Goal: Task Accomplishment & Management: Use online tool/utility

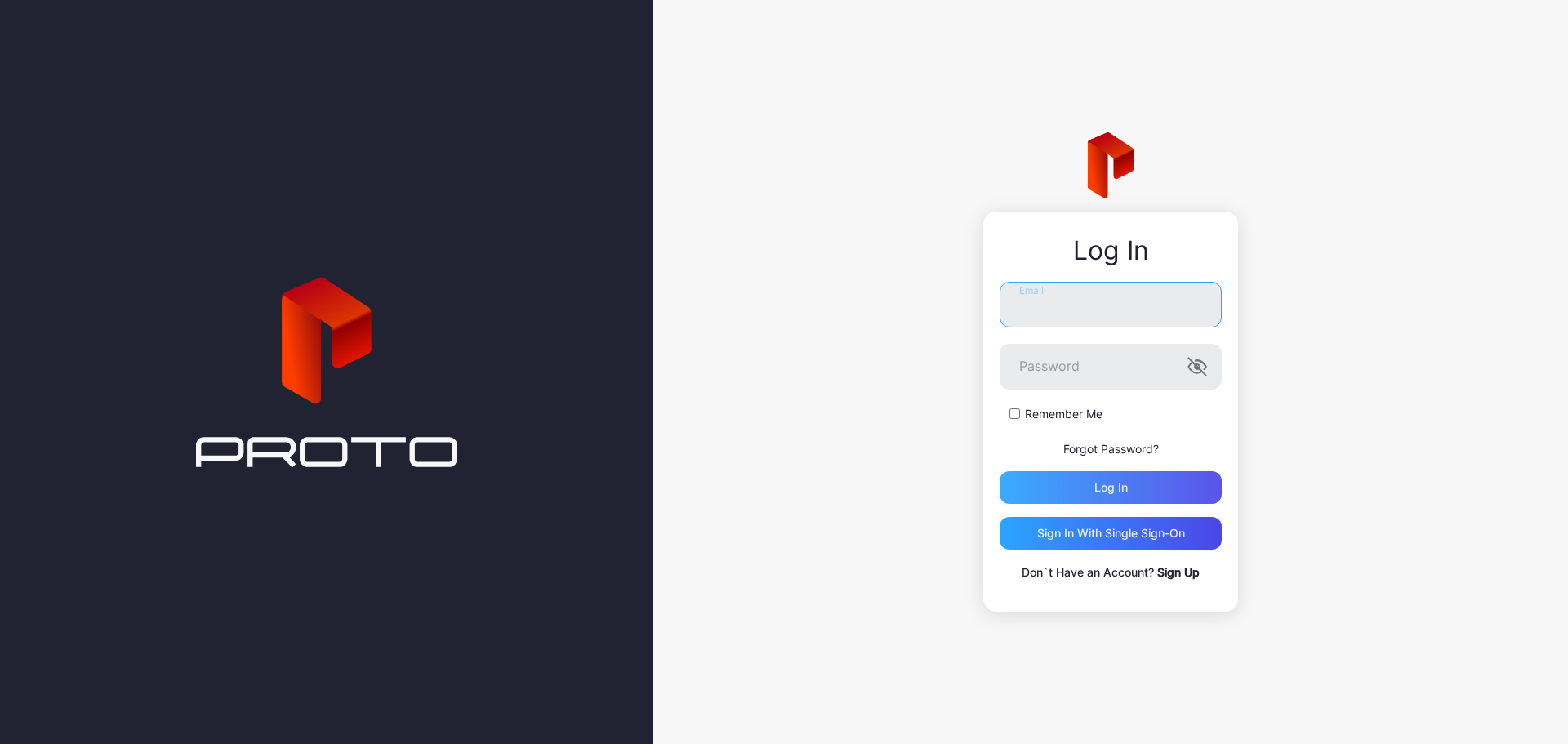
type input "**********"
click at [1156, 480] on div "Log in" at bounding box center [1110, 487] width 222 height 33
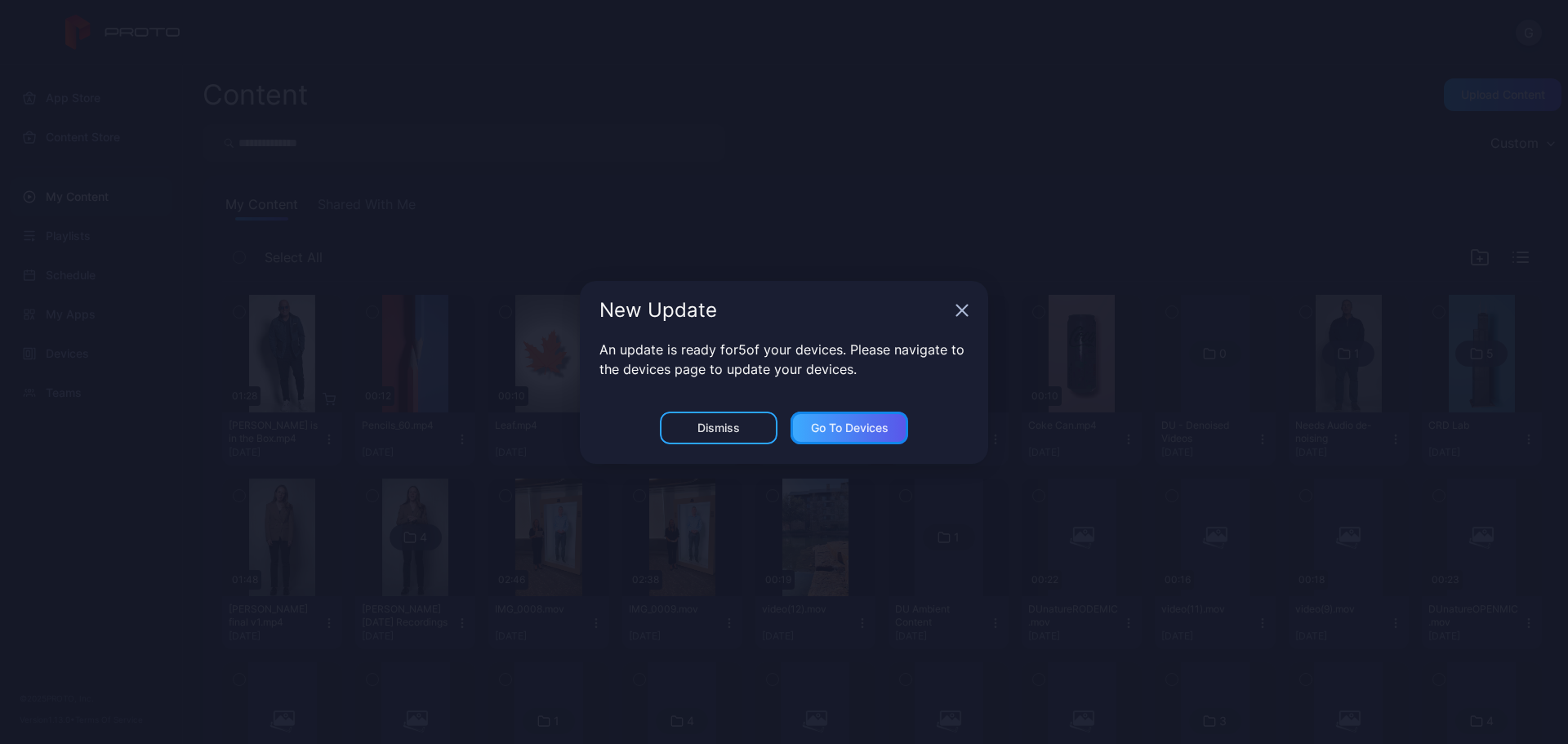
click at [847, 432] on div "Go to devices" at bounding box center [849, 428] width 77 height 13
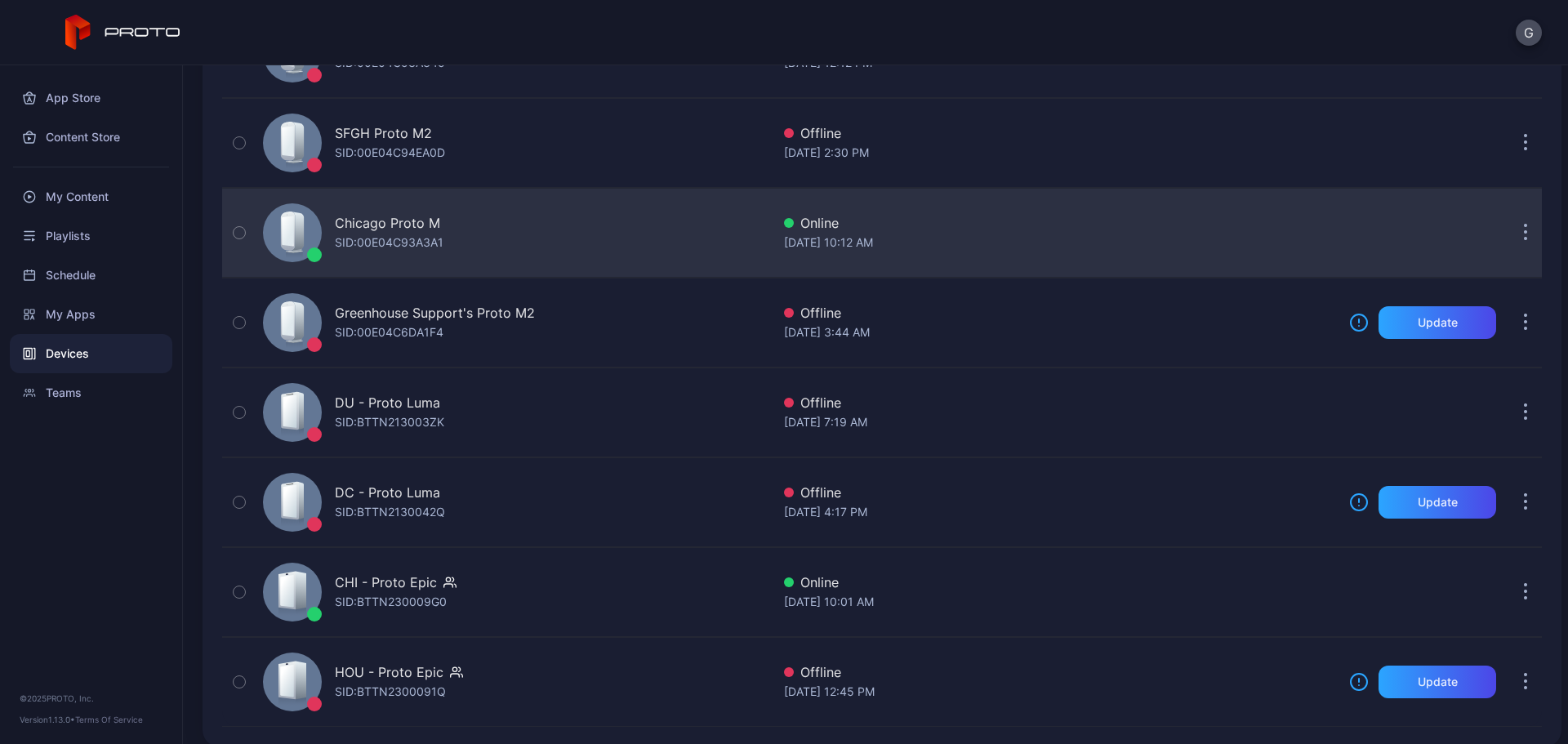
scroll to position [372, 0]
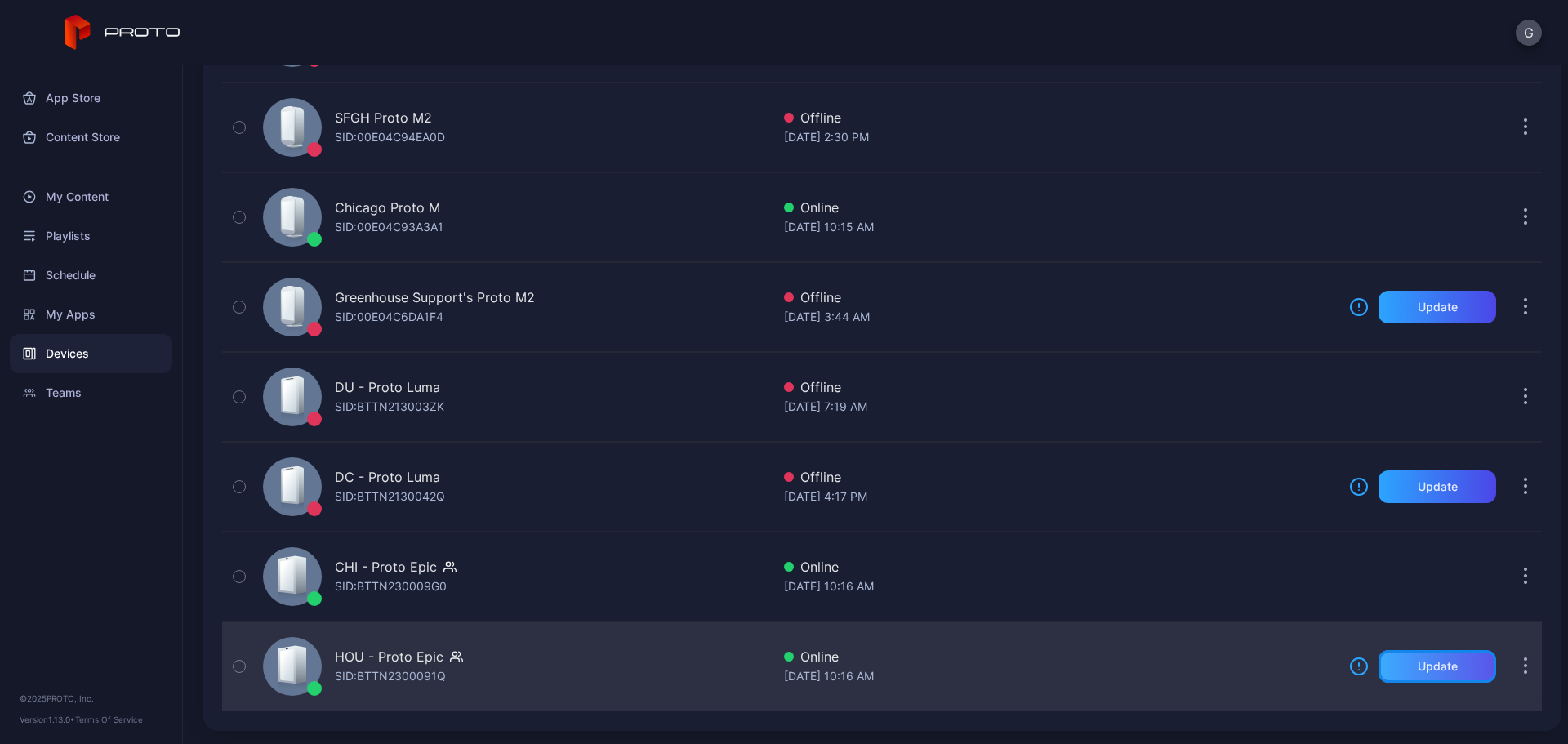
click at [1418, 669] on div "Update" at bounding box center [1438, 666] width 40 height 13
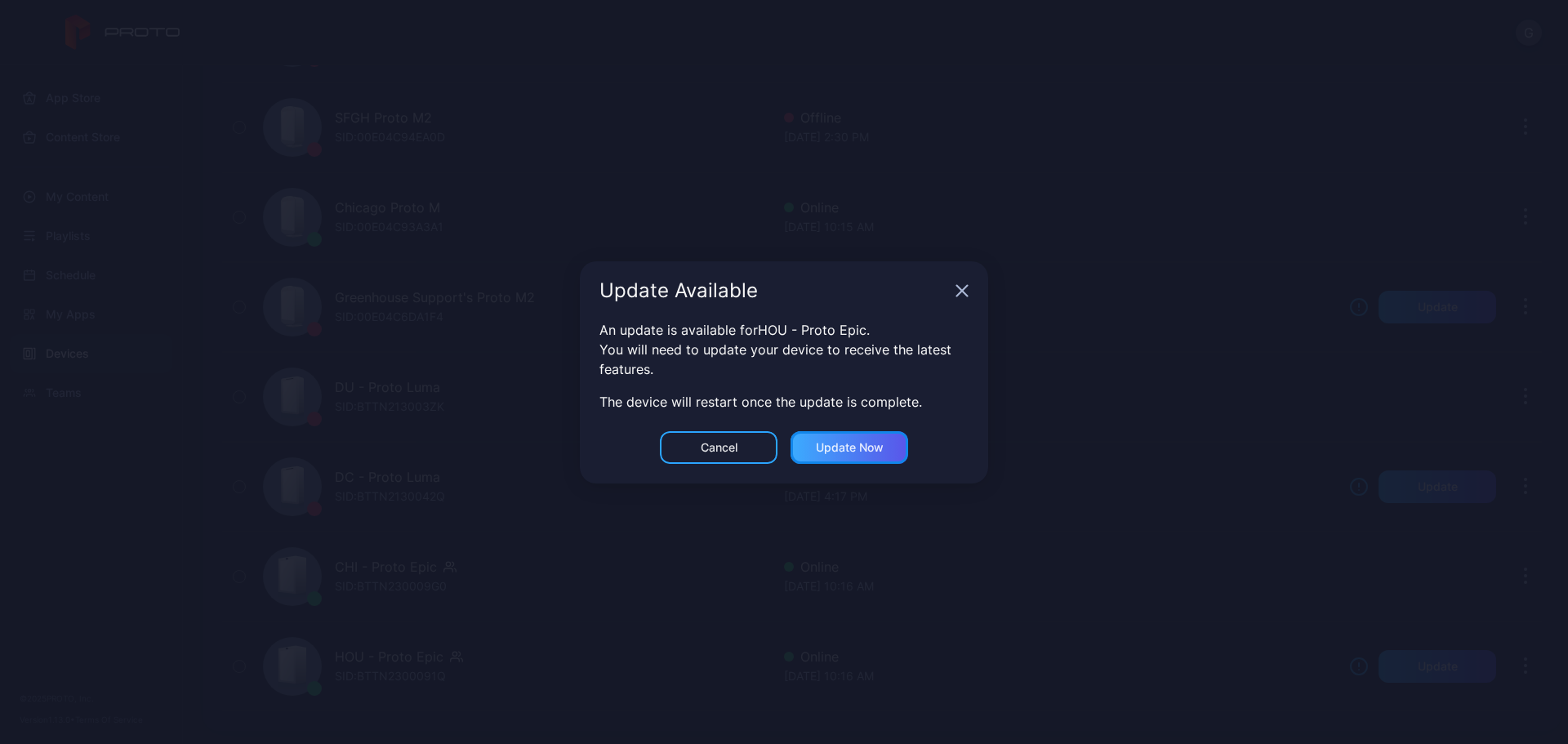
click at [857, 445] on div "Update now" at bounding box center [849, 447] width 68 height 13
